Goal: Task Accomplishment & Management: Use online tool/utility

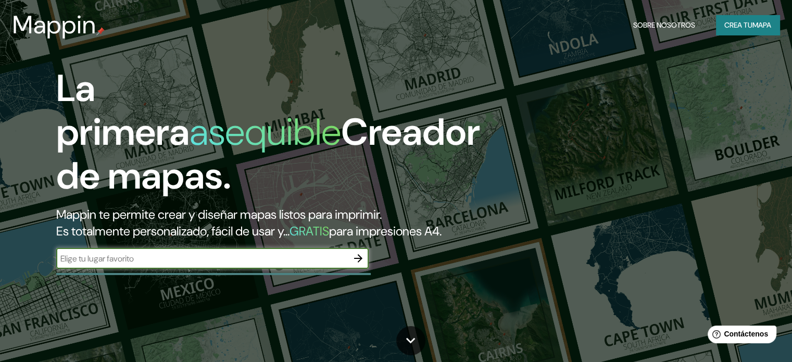
click at [173, 265] on input "text" at bounding box center [202, 259] width 292 height 12
type input "plaza federalismo"
click at [360, 265] on icon "button" at bounding box center [358, 258] width 12 height 12
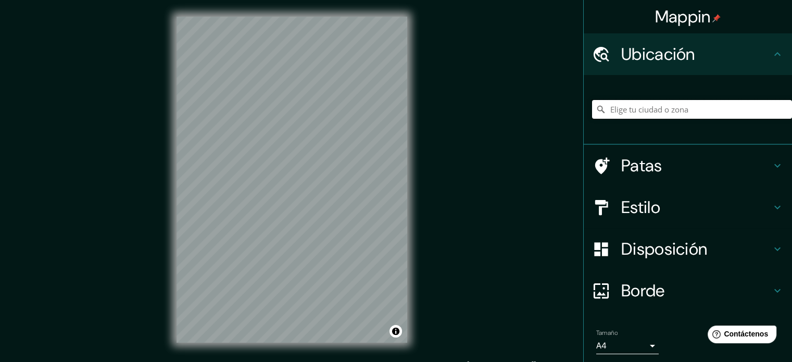
click at [663, 105] on input "Elige tu ciudad o zona" at bounding box center [692, 109] width 200 height 19
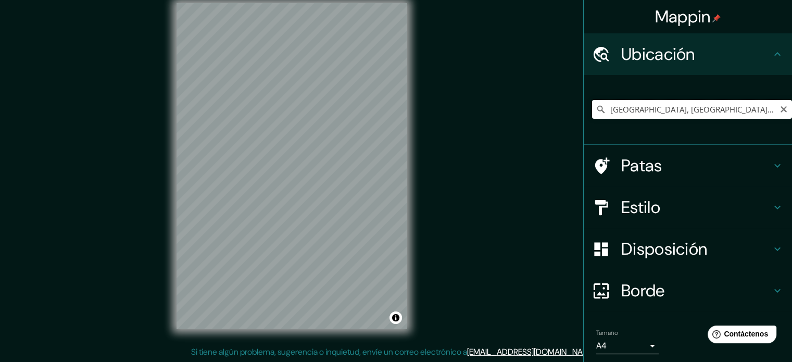
click at [705, 105] on input "[GEOGRAPHIC_DATA], [GEOGRAPHIC_DATA], [GEOGRAPHIC_DATA]" at bounding box center [692, 109] width 200 height 19
click at [648, 106] on input "[GEOGRAPHIC_DATA], [GEOGRAPHIC_DATA], [GEOGRAPHIC_DATA]" at bounding box center [692, 109] width 200 height 19
drag, startPoint x: 710, startPoint y: 112, endPoint x: 549, endPoint y: 114, distance: 160.9
click at [549, 114] on div "Mappin Ubicación [GEOGRAPHIC_DATA], [GEOGRAPHIC_DATA], [GEOGRAPHIC_DATA] Patas …" at bounding box center [396, 174] width 792 height 376
paste input "Moderna, [GEOGRAPHIC_DATA], Jal."
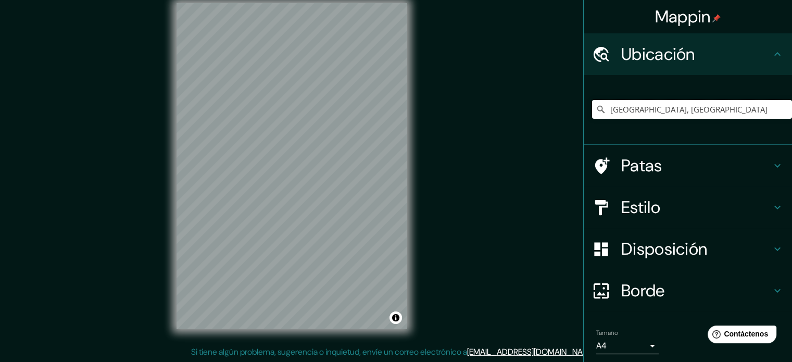
scroll to position [0, 0]
click at [755, 110] on input "[GEOGRAPHIC_DATA], [GEOGRAPHIC_DATA]" at bounding box center [692, 109] width 200 height 19
click at [745, 115] on input "[GEOGRAPHIC_DATA], [GEOGRAPHIC_DATA]" at bounding box center [692, 109] width 200 height 19
drag, startPoint x: 748, startPoint y: 113, endPoint x: 773, endPoint y: 105, distance: 26.8
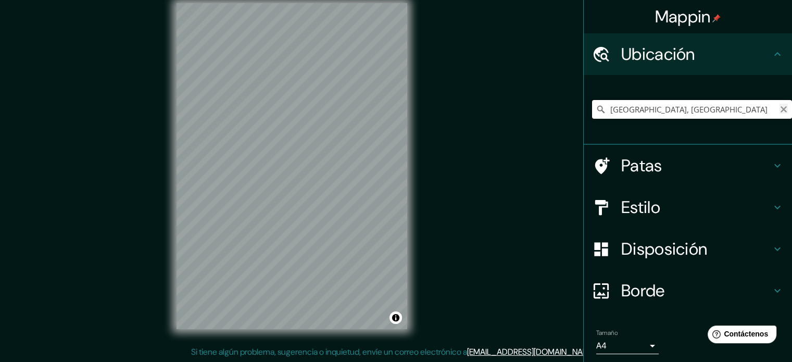
click at [773, 105] on div "[GEOGRAPHIC_DATA], [GEOGRAPHIC_DATA]" at bounding box center [692, 109] width 200 height 19
click at [764, 110] on input "[GEOGRAPHIC_DATA], [GEOGRAPHIC_DATA]" at bounding box center [692, 109] width 200 height 19
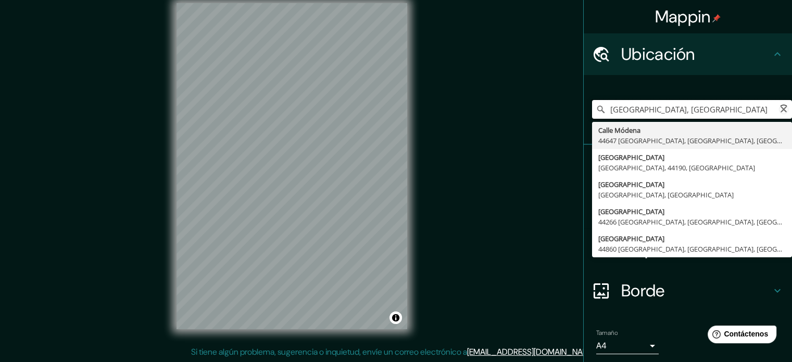
type input "[GEOGRAPHIC_DATA], [GEOGRAPHIC_DATA]"
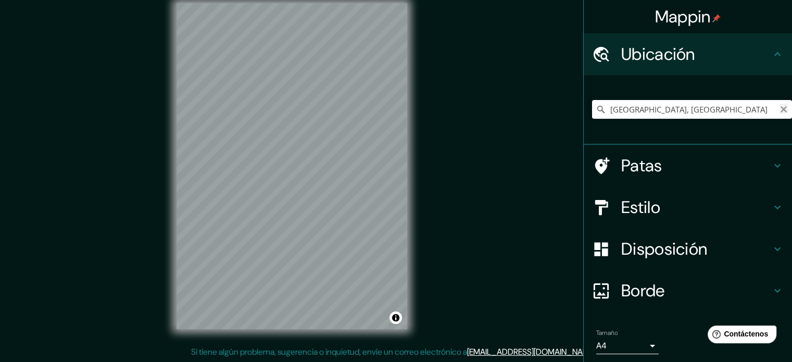
click at [781, 109] on icon "Claro" at bounding box center [784, 109] width 6 height 6
paste input "[STREET_ADDRESS]"
type input "[GEOGRAPHIC_DATA]"
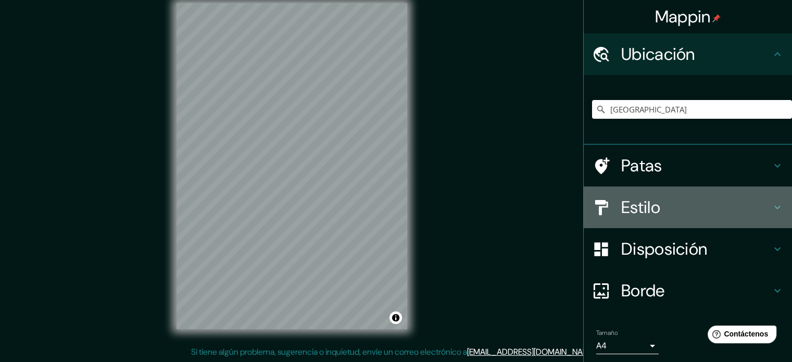
click at [599, 203] on icon at bounding box center [601, 206] width 13 height 15
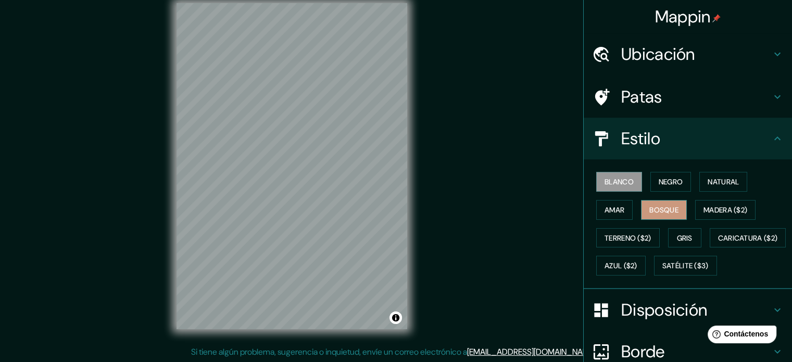
click at [651, 209] on font "Bosque" at bounding box center [663, 209] width 29 height 9
click at [609, 208] on font "Amar" at bounding box center [615, 209] width 20 height 9
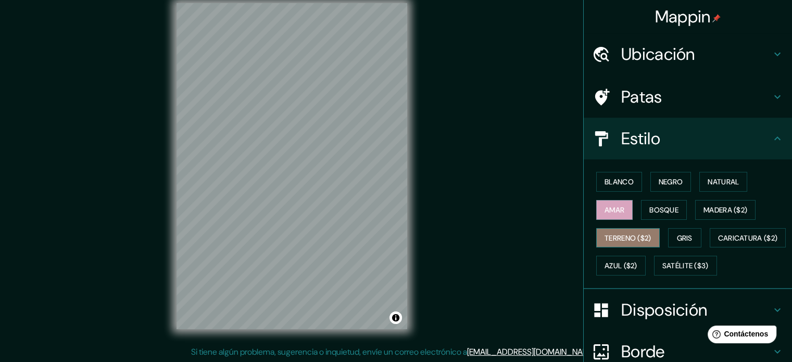
click at [617, 235] on font "Terreno ($2)" at bounding box center [628, 237] width 47 height 9
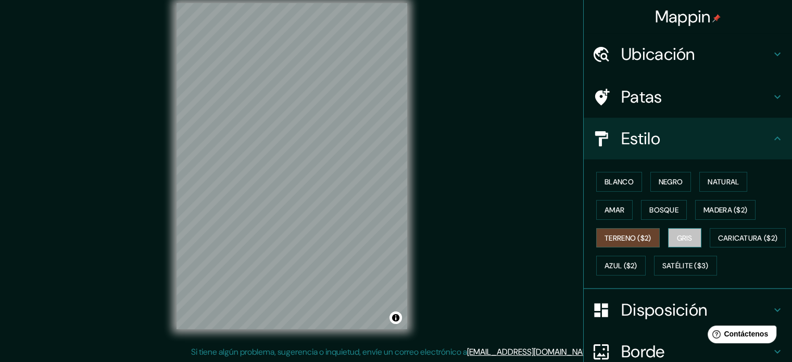
click at [682, 233] on font "Gris" at bounding box center [685, 237] width 16 height 9
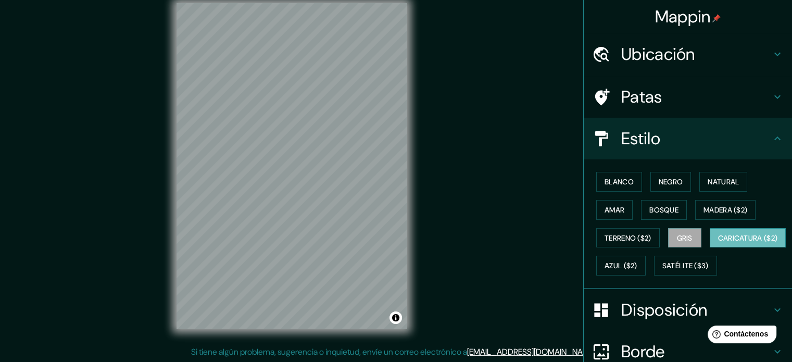
click at [718, 243] on font "Caricatura ($2)" at bounding box center [748, 237] width 60 height 9
click at [659, 183] on font "Negro" at bounding box center [671, 181] width 24 height 9
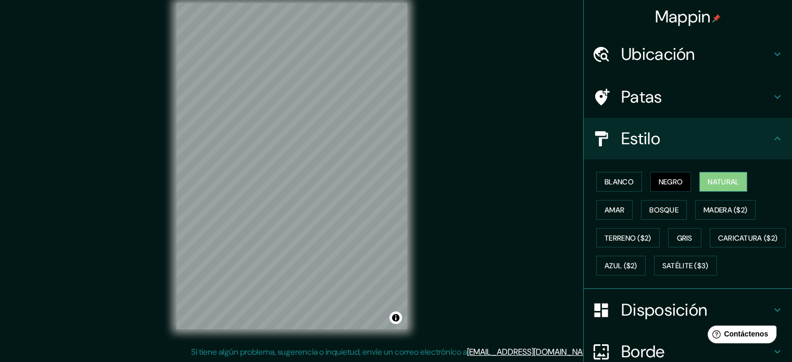
click at [716, 181] on font "Natural" at bounding box center [723, 181] width 31 height 9
click at [684, 95] on h4 "Patas" at bounding box center [696, 96] width 150 height 21
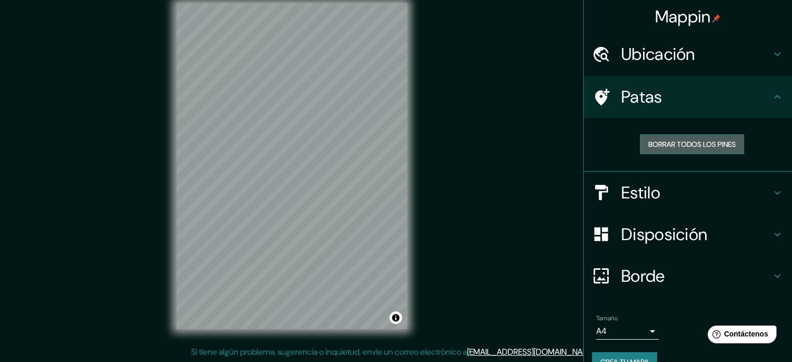
click at [683, 143] on font "Borrar todos los pines" at bounding box center [691, 144] width 87 height 9
drag, startPoint x: 683, startPoint y: 144, endPoint x: 685, endPoint y: 139, distance: 5.6
click at [683, 144] on font "Borrar todos los pines" at bounding box center [691, 144] width 87 height 9
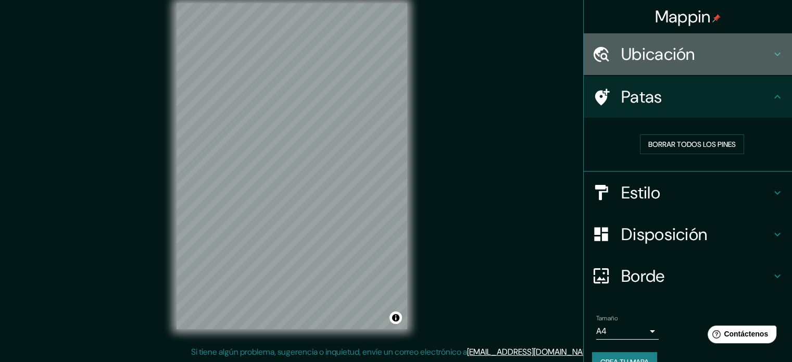
click at [697, 58] on h4 "Ubicación" at bounding box center [696, 54] width 150 height 21
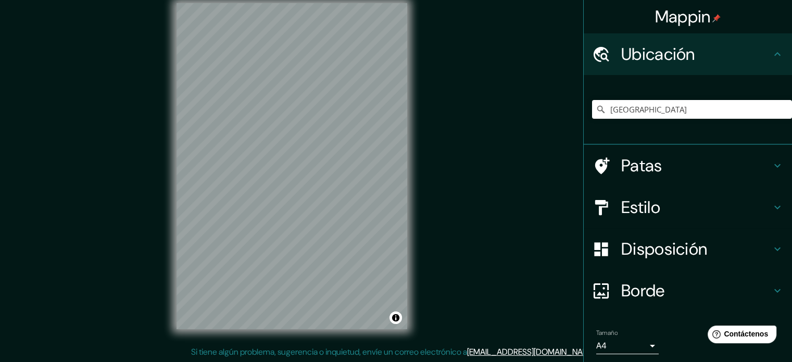
click at [697, 57] on h4 "Ubicación" at bounding box center [696, 54] width 150 height 21
click at [304, 129] on div at bounding box center [308, 125] width 8 height 8
click at [648, 246] on font "Disposición" at bounding box center [664, 249] width 86 height 22
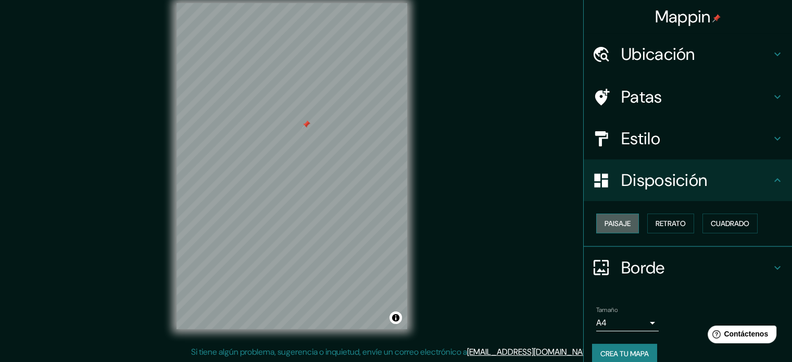
click at [612, 217] on font "Paisaje" at bounding box center [618, 224] width 26 height 14
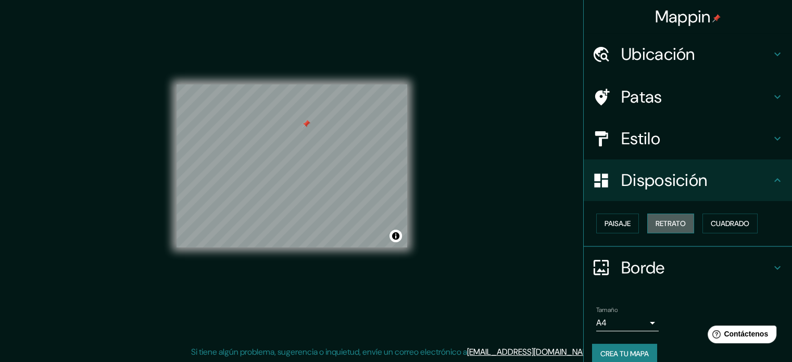
click at [661, 219] on font "Retrato" at bounding box center [671, 223] width 30 height 9
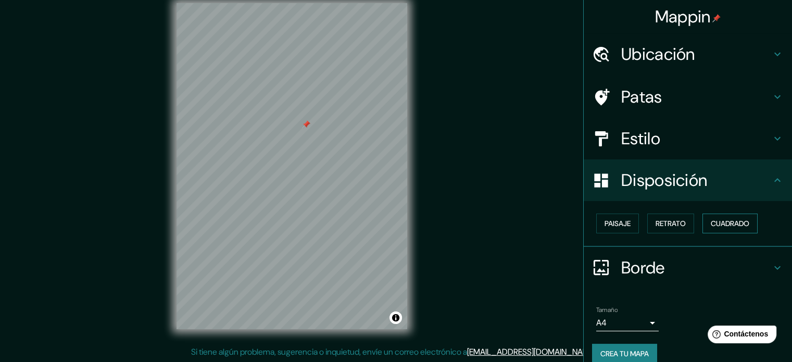
click at [715, 224] on font "Cuadrado" at bounding box center [730, 223] width 39 height 9
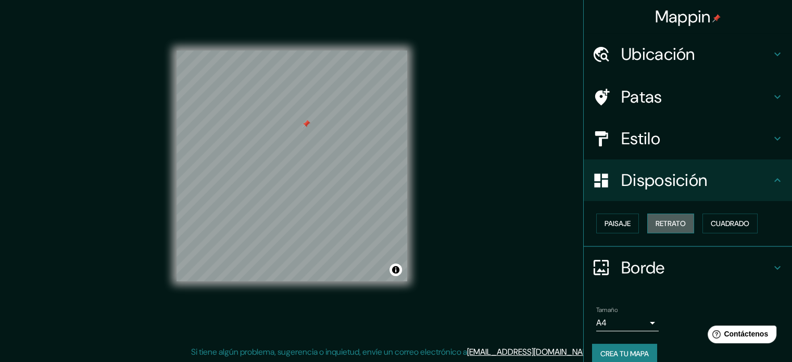
click at [662, 220] on font "Retrato" at bounding box center [671, 223] width 30 height 9
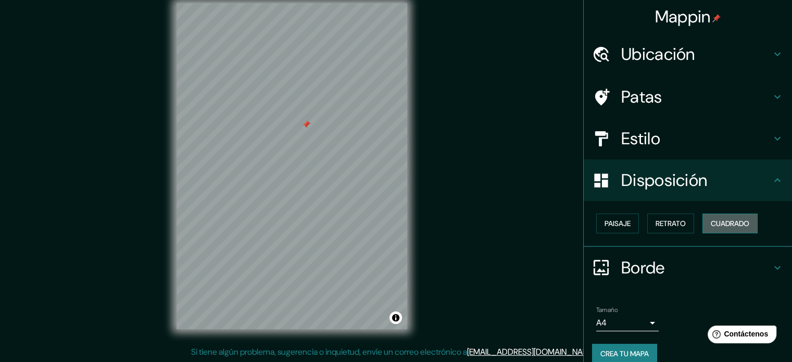
click at [711, 224] on font "Cuadrado" at bounding box center [730, 223] width 39 height 9
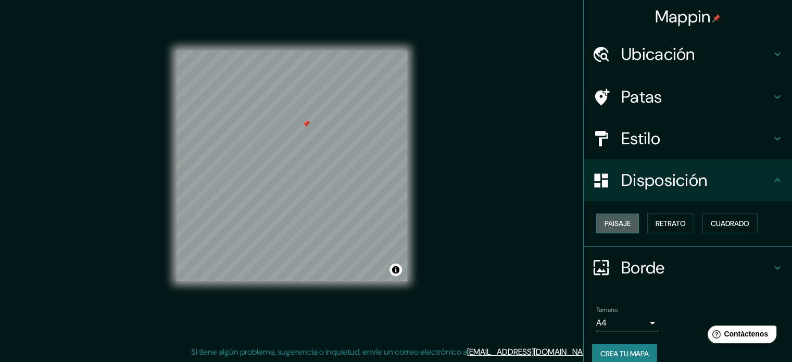
click at [596, 216] on button "Paisaje" at bounding box center [617, 224] width 43 height 20
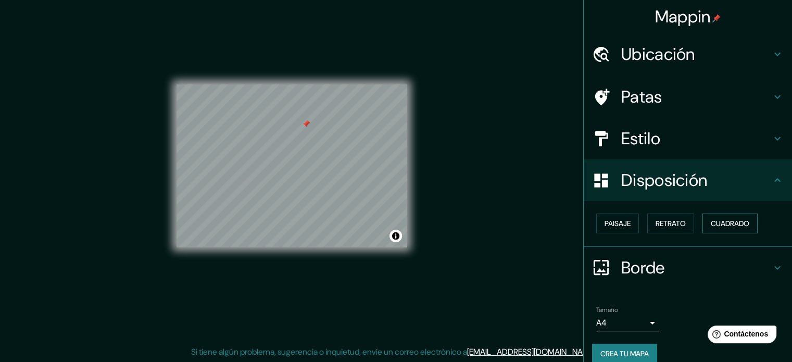
click at [711, 222] on font "Cuadrado" at bounding box center [730, 223] width 39 height 9
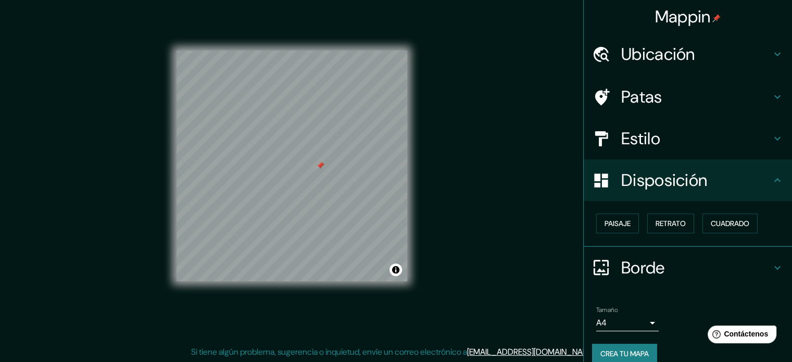
click at [638, 139] on font "Estilo" at bounding box center [640, 139] width 39 height 22
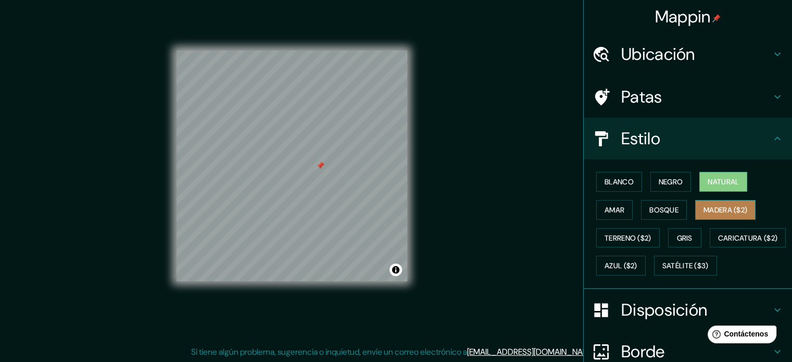
click at [723, 205] on font "Madera ($2)" at bounding box center [726, 209] width 44 height 9
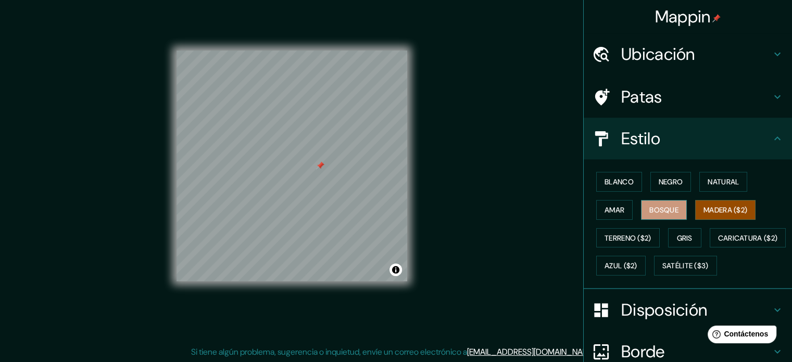
click at [668, 207] on font "Bosque" at bounding box center [663, 209] width 29 height 9
click at [592, 200] on div "Blanco Negro Natural Amar Bosque Madera ($2) Terreno ($2) Gris Caricatura ($2) …" at bounding box center [692, 224] width 200 height 112
click at [605, 205] on font "Amar" at bounding box center [615, 209] width 20 height 9
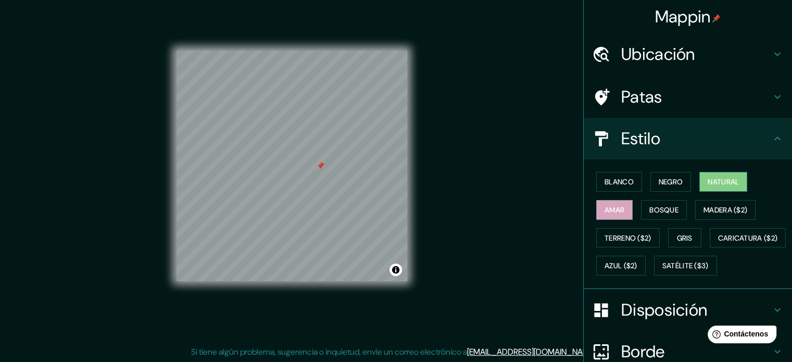
click at [726, 183] on font "Natural" at bounding box center [723, 181] width 31 height 9
click at [663, 175] on font "Negro" at bounding box center [671, 182] width 24 height 14
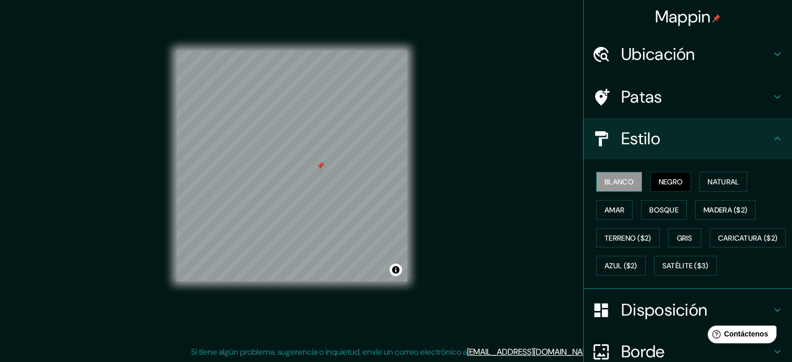
click at [605, 181] on font "Blanco" at bounding box center [619, 181] width 29 height 9
click at [656, 203] on font "Bosque" at bounding box center [663, 210] width 29 height 14
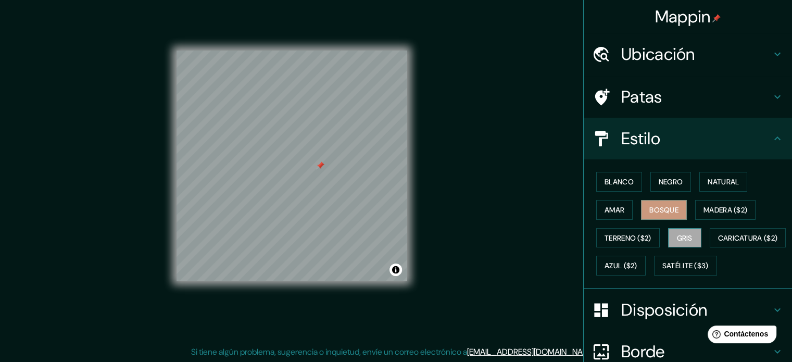
click at [677, 237] on font "Gris" at bounding box center [685, 237] width 16 height 9
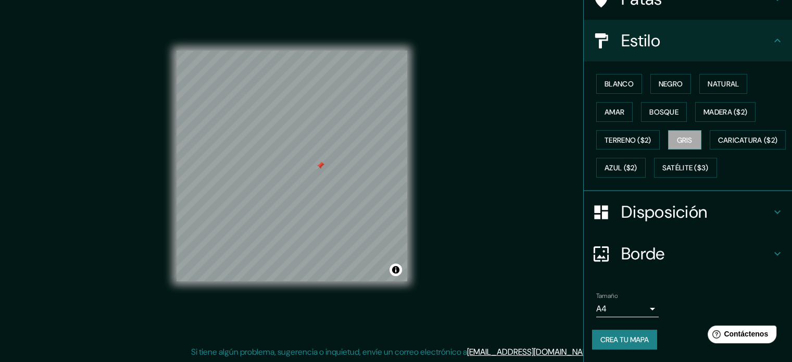
scroll to position [123, 0]
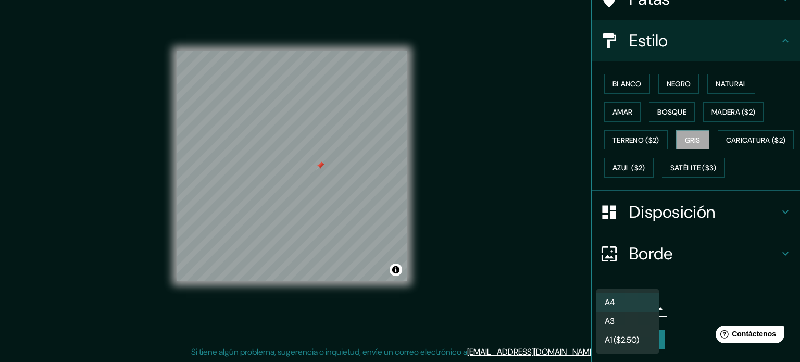
click at [635, 306] on body "Mappin [GEOGRAPHIC_DATA], [GEOGRAPHIC_DATA] [GEOGRAPHIC_DATA] [GEOGRAPHIC_DATA]…" at bounding box center [400, 167] width 800 height 362
click at [620, 318] on li "A3" at bounding box center [627, 321] width 62 height 19
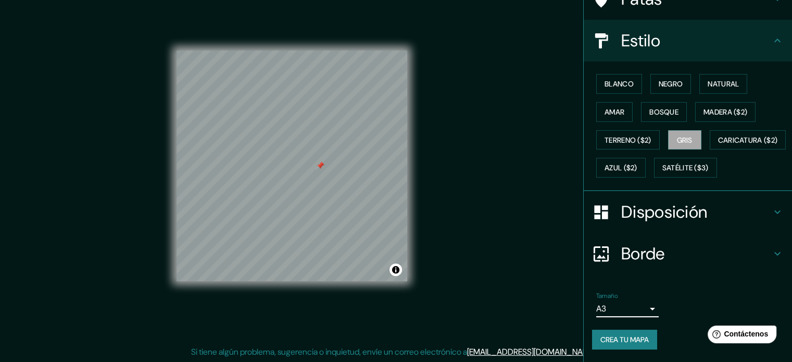
click at [644, 306] on body "Mappin [GEOGRAPHIC_DATA], [GEOGRAPHIC_DATA] [GEOGRAPHIC_DATA] [GEOGRAPHIC_DATA]…" at bounding box center [396, 167] width 792 height 362
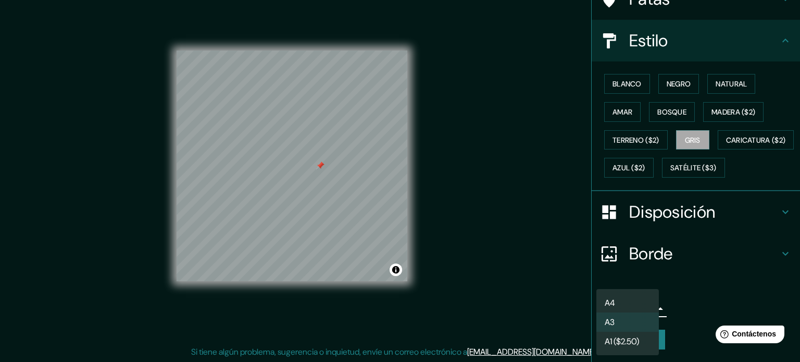
click at [638, 302] on li "A4" at bounding box center [627, 302] width 62 height 19
type input "single"
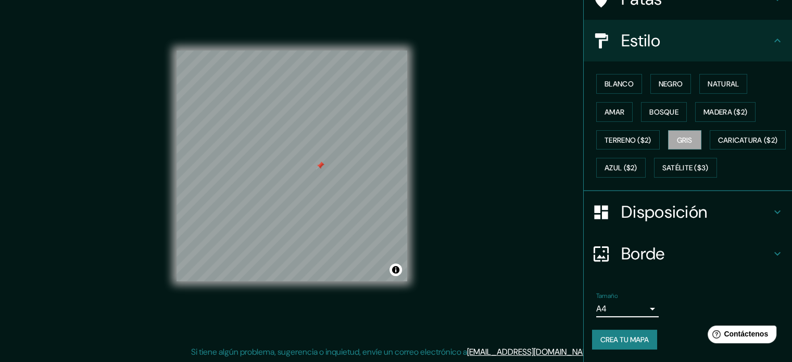
click at [675, 293] on div "Tamaño A4 single" at bounding box center [688, 304] width 192 height 33
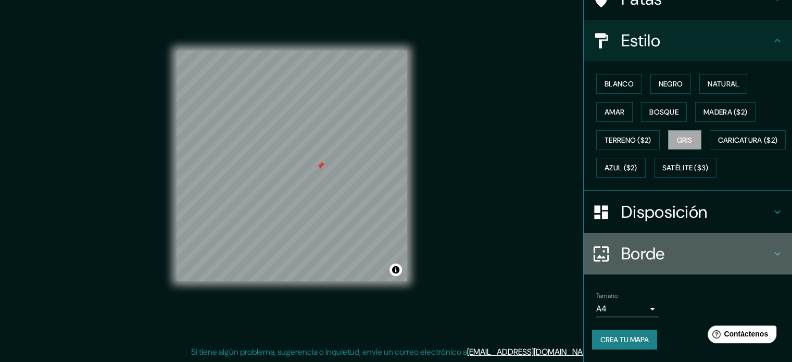
click at [669, 254] on h4 "Borde" at bounding box center [696, 253] width 150 height 21
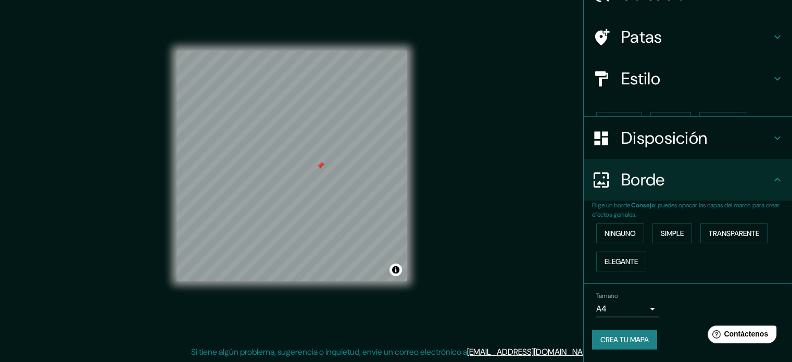
scroll to position [42, 0]
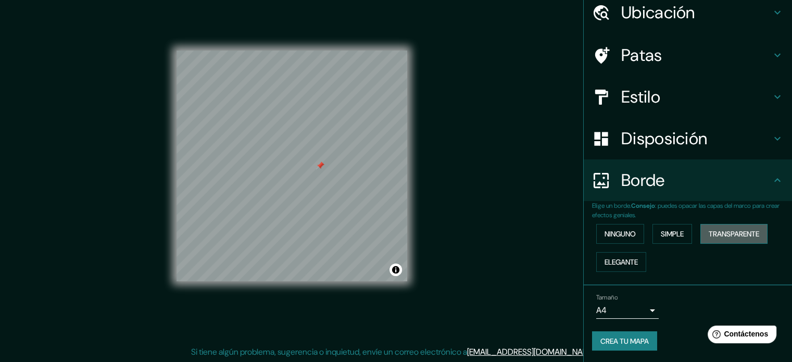
click at [715, 234] on font "Transparente" at bounding box center [734, 233] width 51 height 9
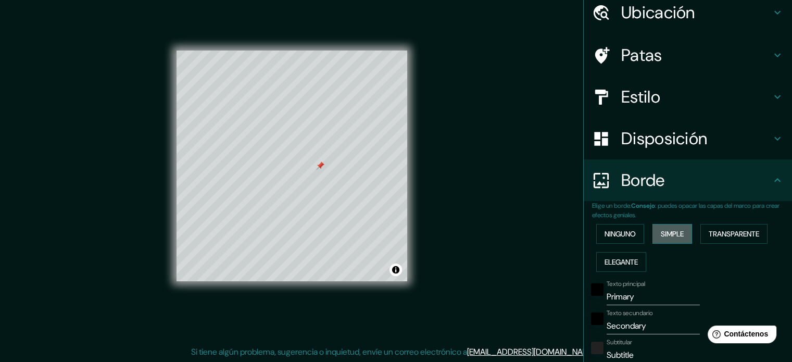
click at [678, 236] on font "Simple" at bounding box center [672, 233] width 23 height 9
click at [615, 259] on font "Elegante" at bounding box center [621, 261] width 33 height 9
click at [617, 236] on font "Ninguno" at bounding box center [620, 233] width 31 height 9
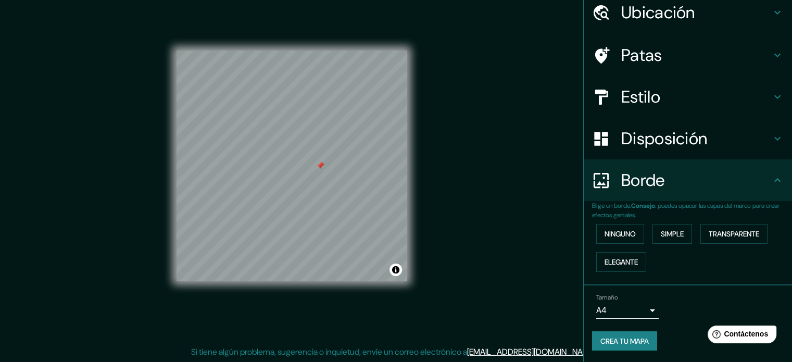
click at [742, 188] on h4 "Borde" at bounding box center [696, 180] width 150 height 21
click at [771, 133] on icon at bounding box center [777, 138] width 12 height 12
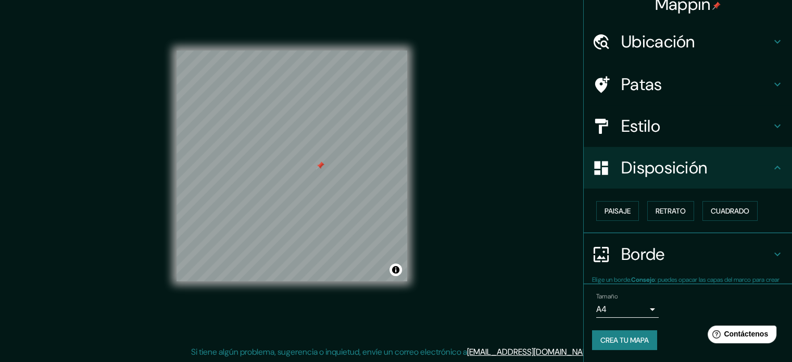
scroll to position [12, 0]
click at [676, 122] on h4 "Estilo" at bounding box center [696, 126] width 150 height 21
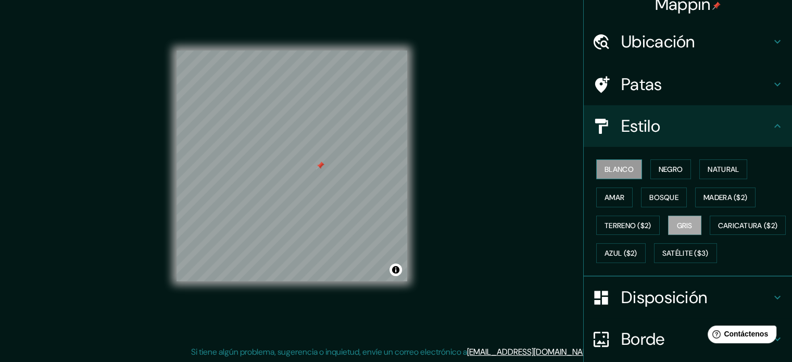
click at [613, 166] on font "Blanco" at bounding box center [619, 169] width 29 height 9
click at [659, 166] on font "Negro" at bounding box center [671, 169] width 24 height 9
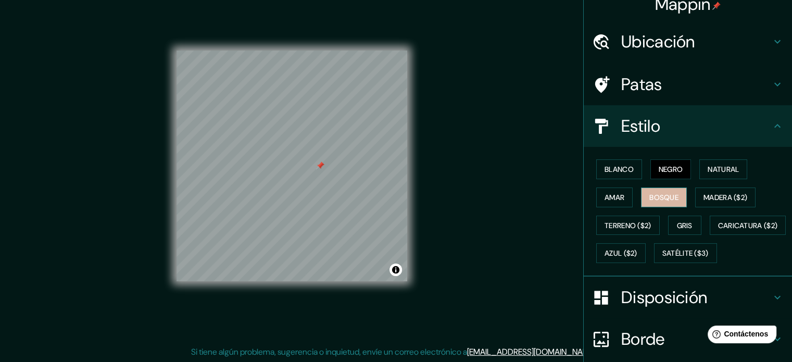
click at [654, 193] on font "Bosque" at bounding box center [663, 197] width 29 height 9
click at [614, 196] on font "Amar" at bounding box center [615, 197] width 20 height 9
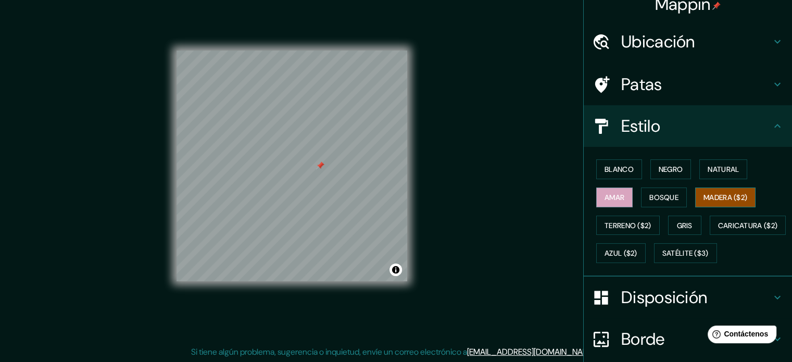
click at [708, 193] on font "Madera ($2)" at bounding box center [726, 197] width 44 height 9
click at [666, 89] on h4 "Patas" at bounding box center [696, 84] width 150 height 21
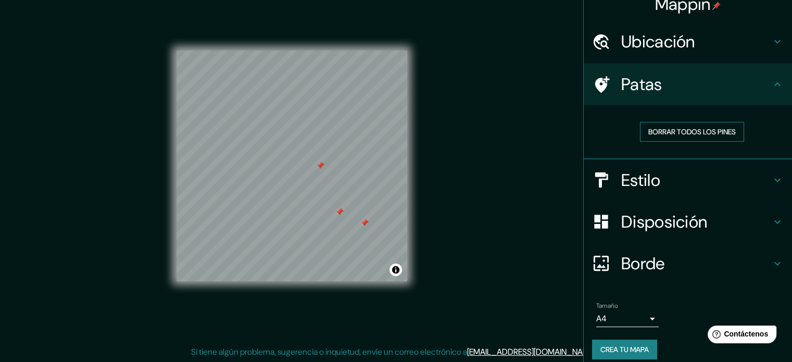
click at [675, 130] on font "Borrar todos los pines" at bounding box center [691, 131] width 87 height 9
click at [656, 183] on h4 "Estilo" at bounding box center [696, 180] width 150 height 21
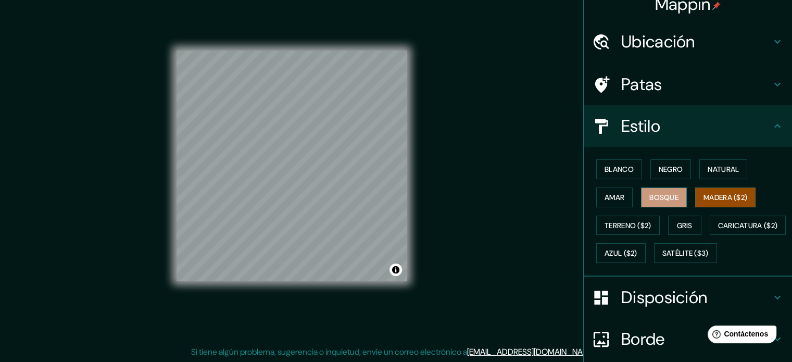
click at [655, 193] on font "Bosque" at bounding box center [663, 197] width 29 height 9
click at [605, 195] on font "Amar" at bounding box center [615, 197] width 20 height 9
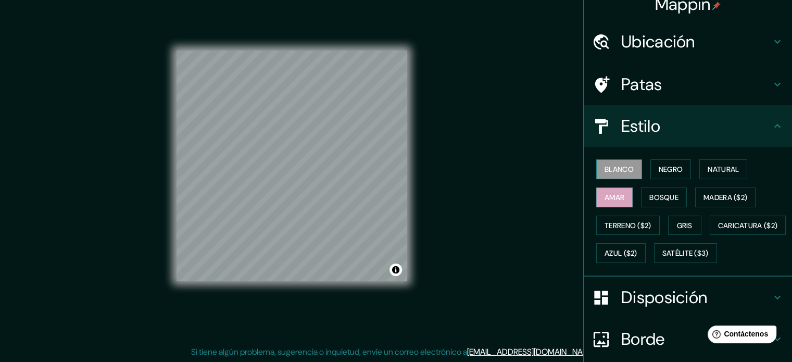
click at [623, 166] on font "Blanco" at bounding box center [619, 169] width 29 height 9
click at [661, 165] on font "Negro" at bounding box center [671, 169] width 24 height 9
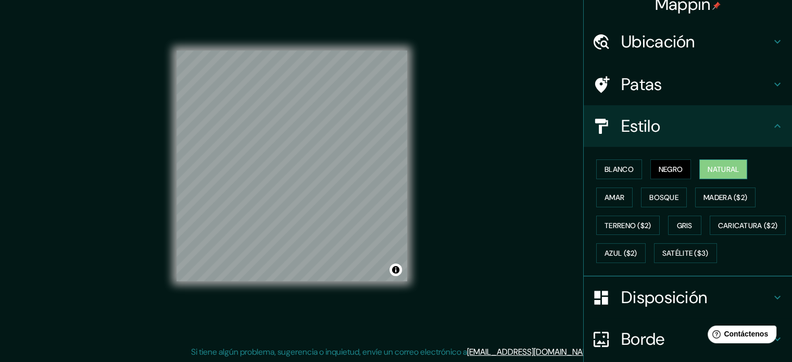
click at [721, 161] on button "Natural" at bounding box center [723, 169] width 48 height 20
